Goal: Task Accomplishment & Management: Manage account settings

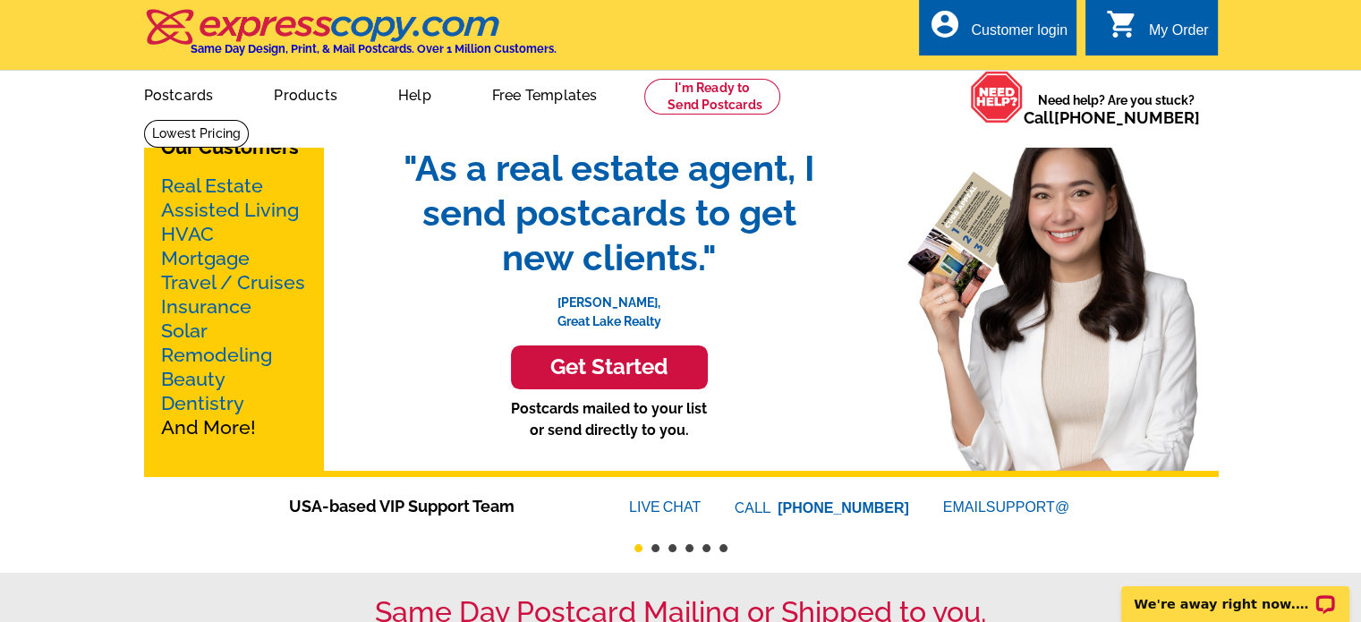
click at [1014, 28] on div "Customer login" at bounding box center [1019, 34] width 97 height 25
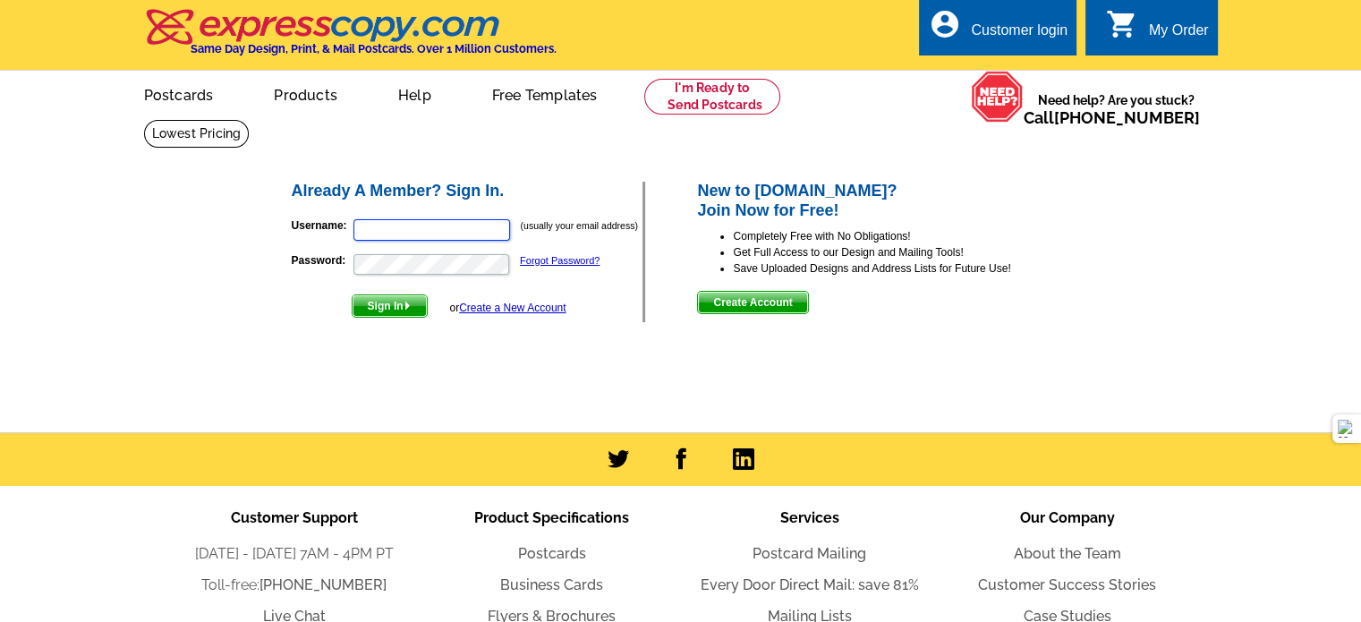
type input "[PERSON_NAME][EMAIL_ADDRESS][DOMAIN_NAME]"
click at [387, 308] on span "Sign In" at bounding box center [389, 305] width 74 height 21
